Goal: Information Seeking & Learning: Understand process/instructions

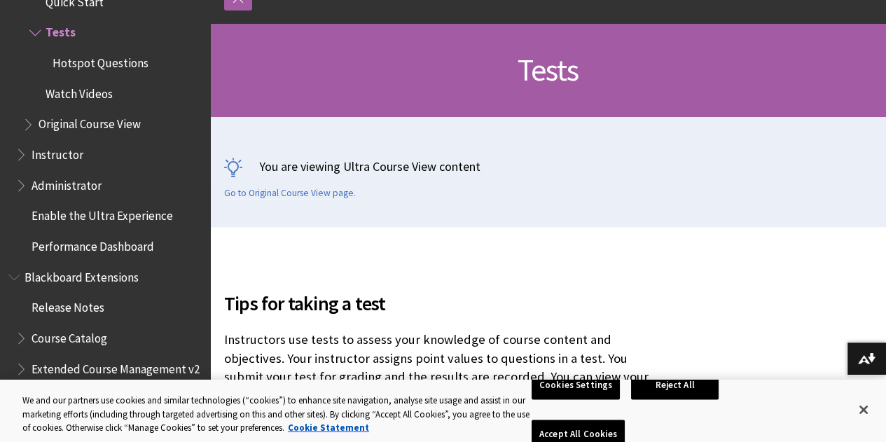
scroll to position [188, 0]
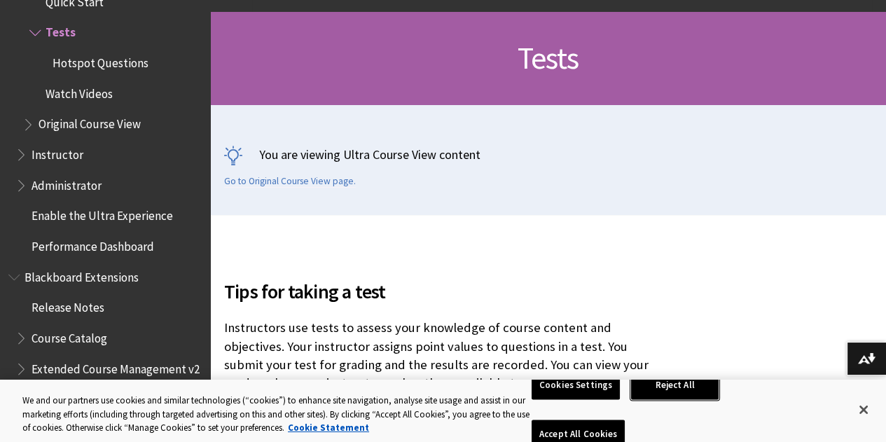
click at [642, 400] on button "Reject All" at bounding box center [675, 385] width 88 height 29
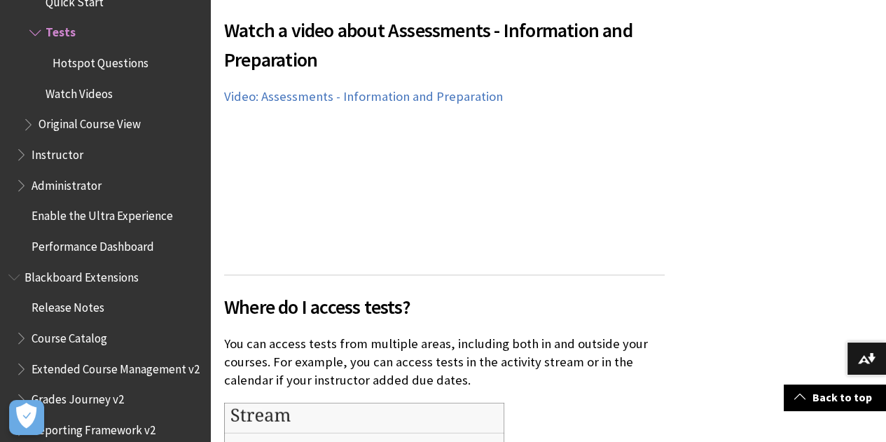
scroll to position [925, 0]
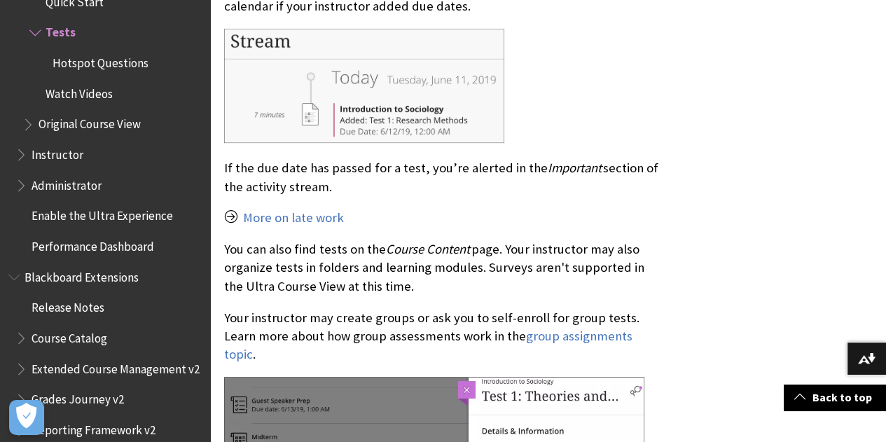
scroll to position [1299, 0]
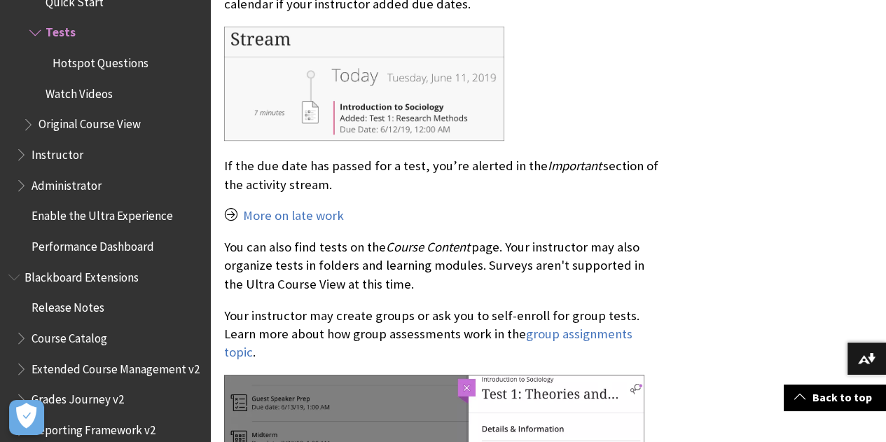
click at [364, 270] on p "You can also find tests on the Course Content page. Your instructor may also or…" at bounding box center [444, 265] width 441 height 55
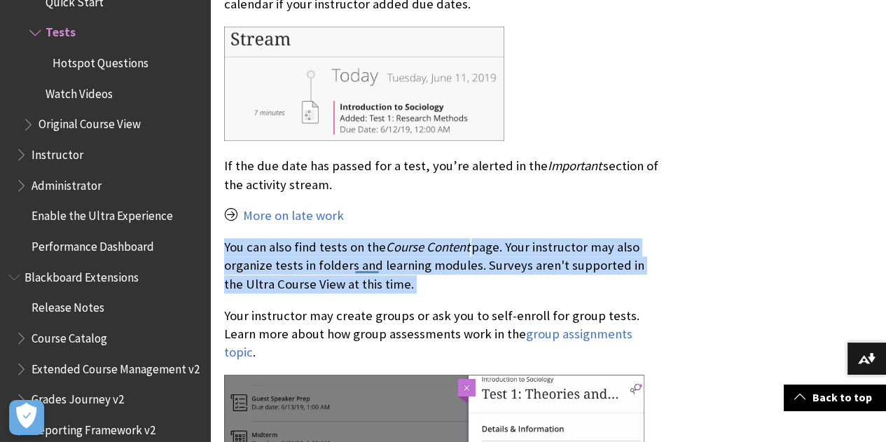
click at [364, 270] on p "You can also find tests on the Course Content page. Your instructor may also or…" at bounding box center [444, 265] width 441 height 55
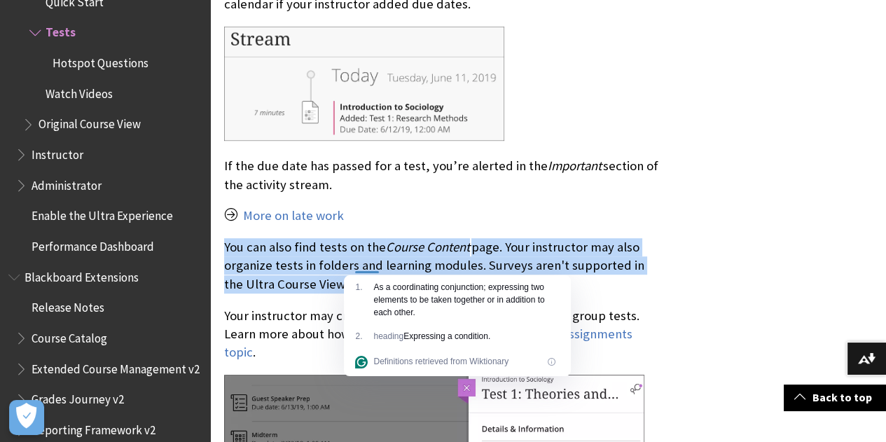
click at [435, 269] on p "You can also find tests on the Course Content page. Your instructor may also or…" at bounding box center [444, 265] width 441 height 55
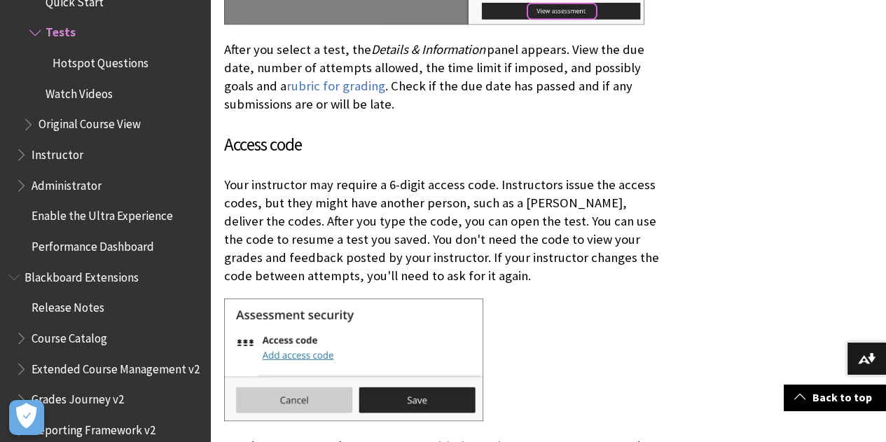
scroll to position [1994, 0]
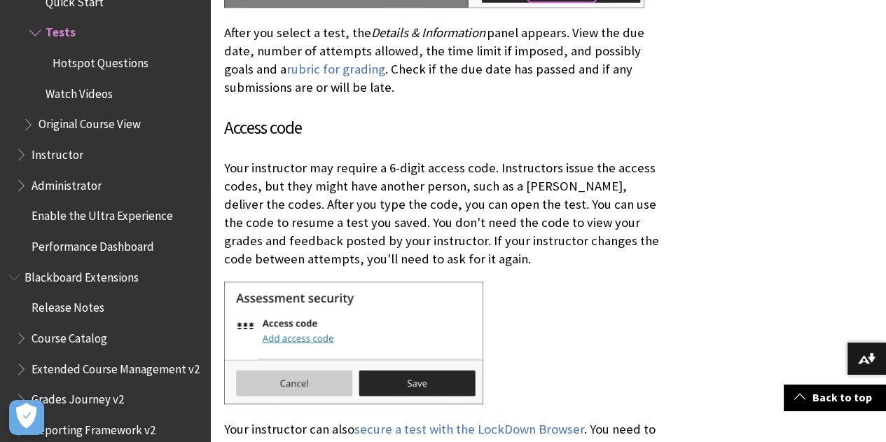
click at [412, 235] on p "Your instructor may require a 6-digit access code. Instructors issue the access…" at bounding box center [444, 214] width 441 height 110
click at [411, 231] on p "Your instructor may require a 6-digit access code. Instructors issue the access…" at bounding box center [444, 214] width 441 height 110
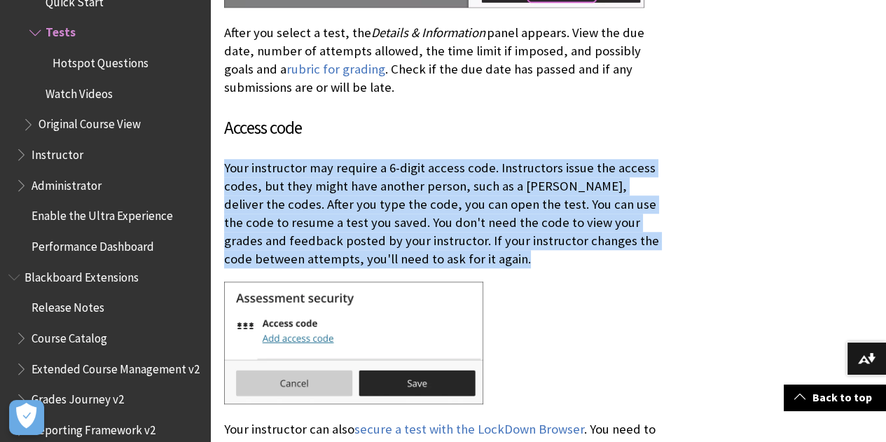
click at [411, 231] on p "Your instructor may require a 6-digit access code. Instructors issue the access…" at bounding box center [444, 214] width 441 height 110
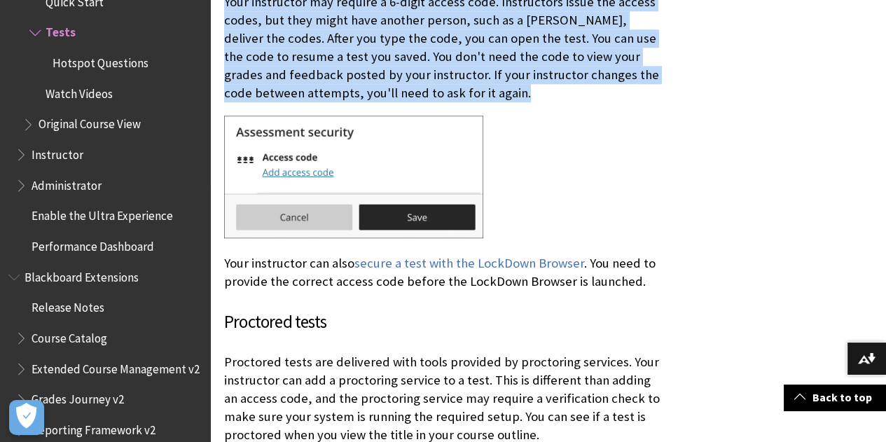
scroll to position [2166, 0]
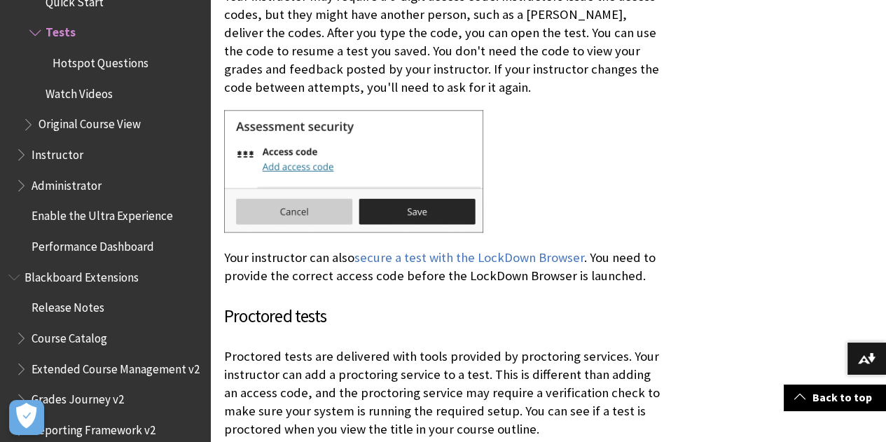
click at [357, 303] on h3 "Proctored tests" at bounding box center [444, 316] width 441 height 27
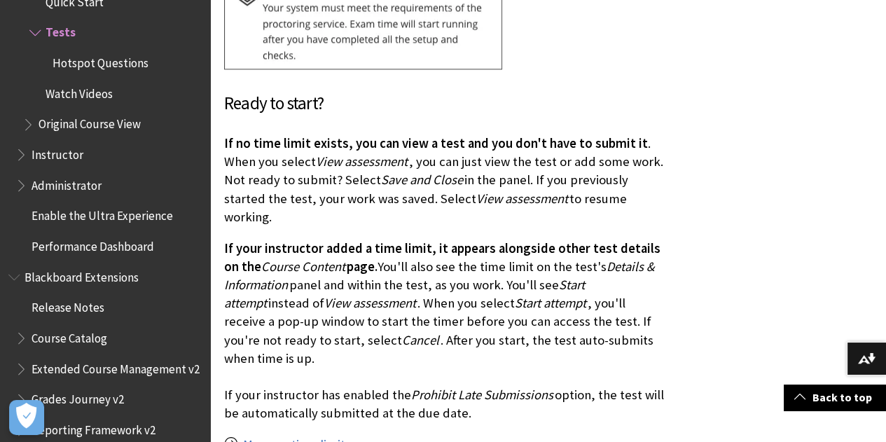
scroll to position [2837, 0]
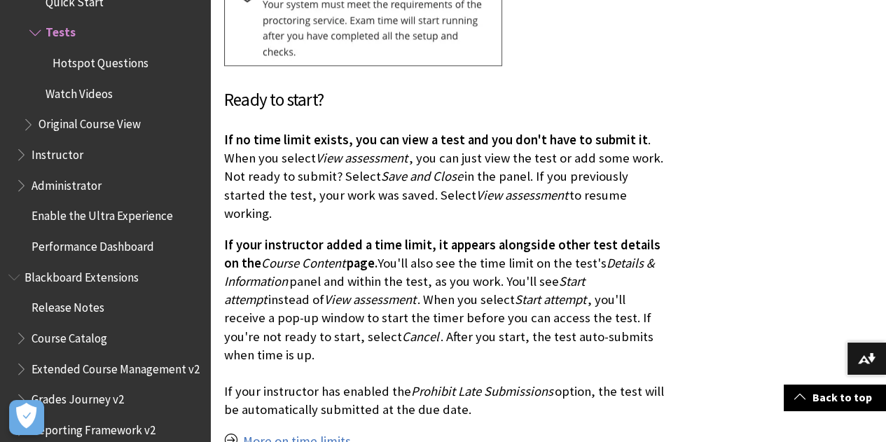
click at [563, 136] on p "If no time limit exists, you can view a test and you don't have to submit it . …" at bounding box center [444, 177] width 441 height 92
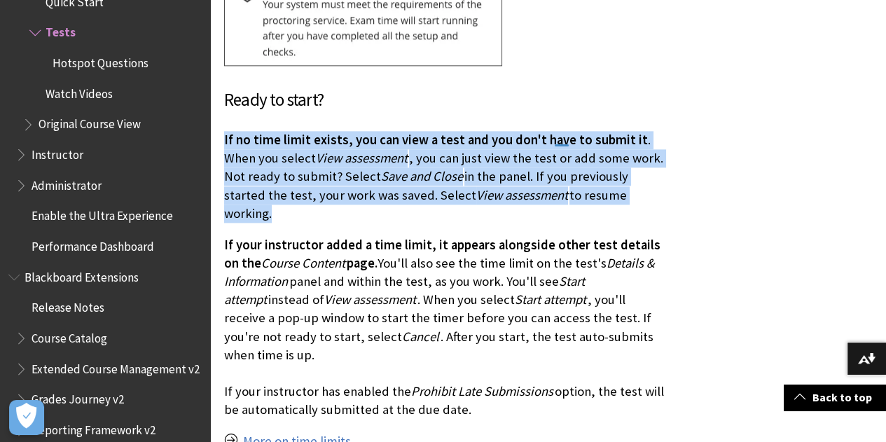
click at [563, 136] on p "If no time limit exists, you can view a test and you don't have to submit it . …" at bounding box center [444, 177] width 441 height 92
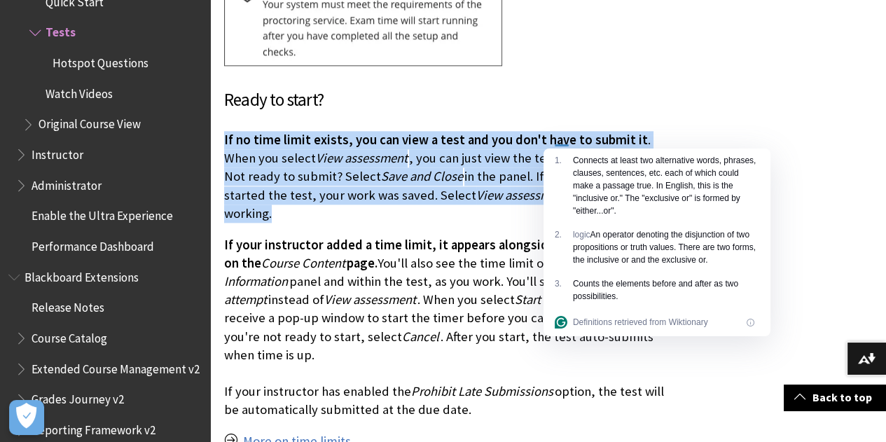
click at [563, 136] on p "If no time limit exists, you can view a test and you don't have to submit it . …" at bounding box center [444, 177] width 441 height 92
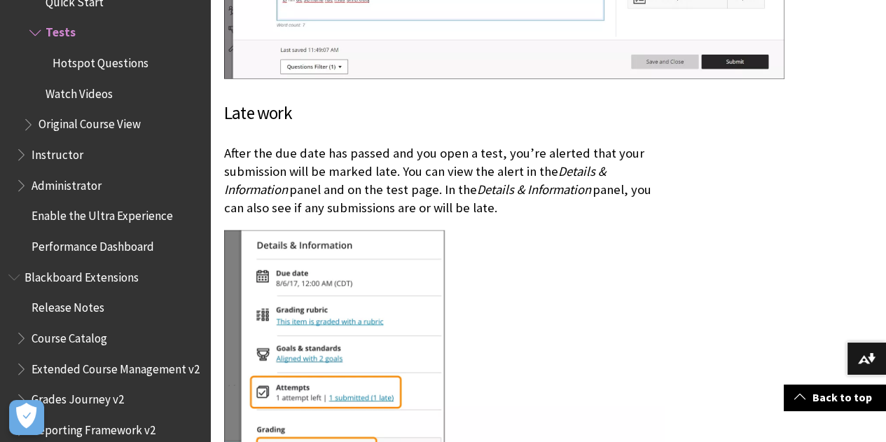
scroll to position [4631, 0]
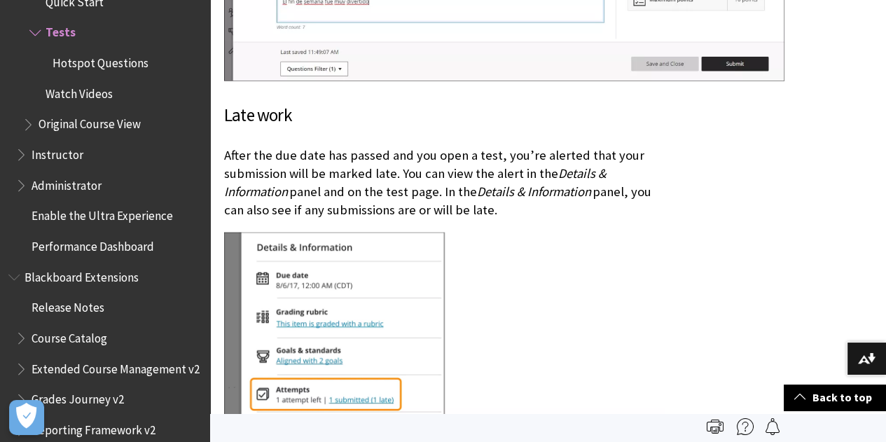
click at [463, 146] on p "After the due date has passed and you open a test, you’re alerted that your sub…" at bounding box center [444, 183] width 441 height 74
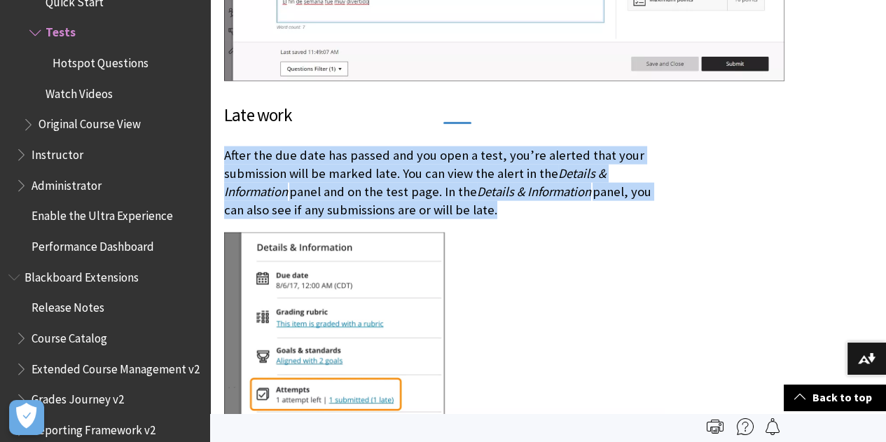
click at [463, 146] on p "After the due date has passed and you open a test, you’re alerted that your sub…" at bounding box center [444, 183] width 441 height 74
click at [365, 146] on p "After the due date has passed and you open a test, you’re alerted that your sub…" at bounding box center [444, 183] width 441 height 74
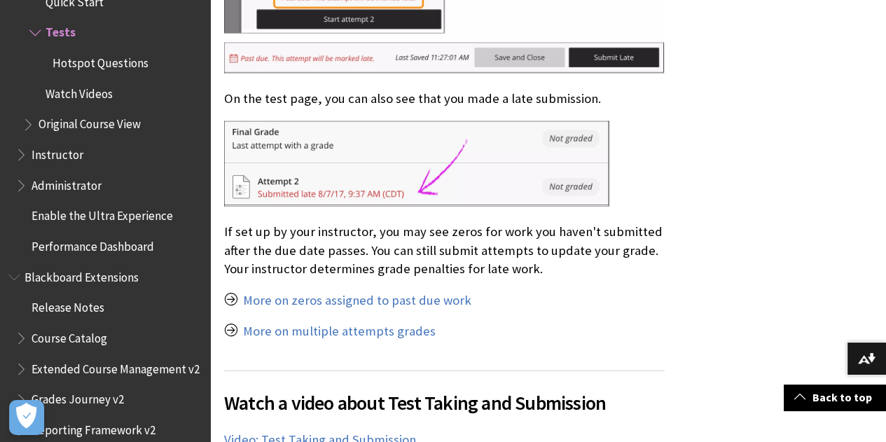
scroll to position [5177, 0]
